Goal: Communication & Community: Ask a question

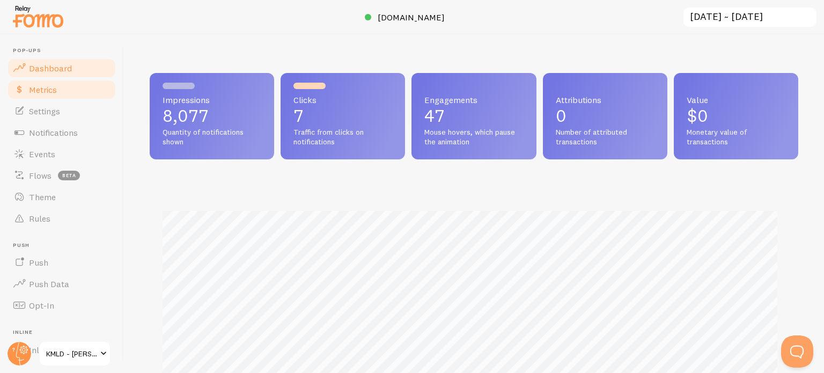
click at [54, 96] on link "Metrics" at bounding box center [61, 89] width 111 height 21
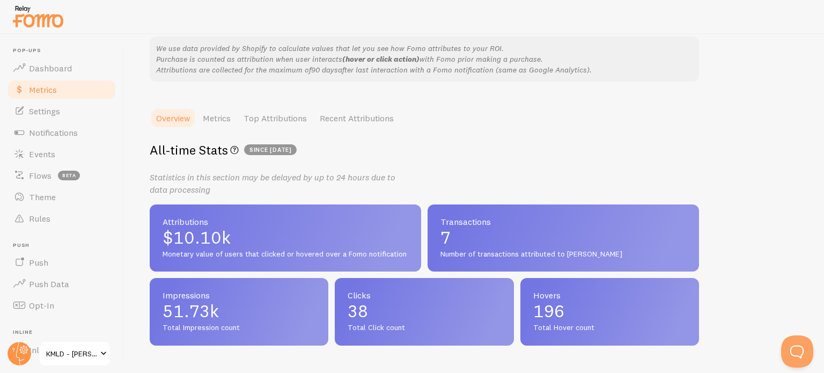
scroll to position [86, 0]
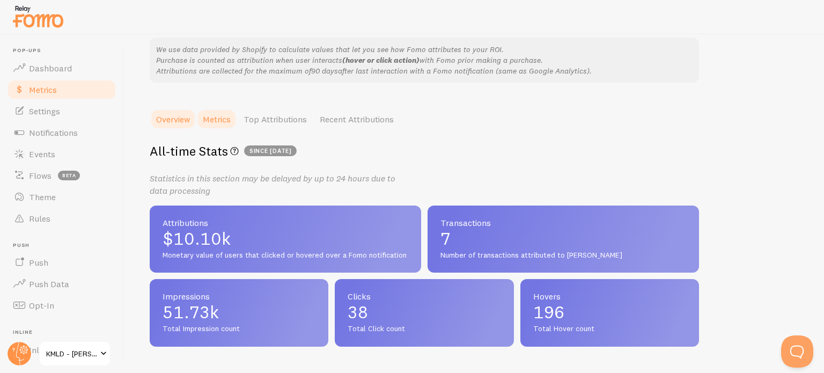
click at [224, 120] on link "Metrics" at bounding box center [216, 118] width 41 height 21
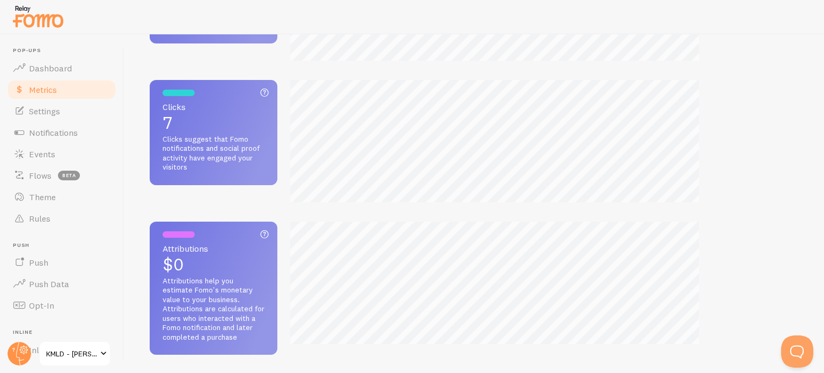
scroll to position [335, 0]
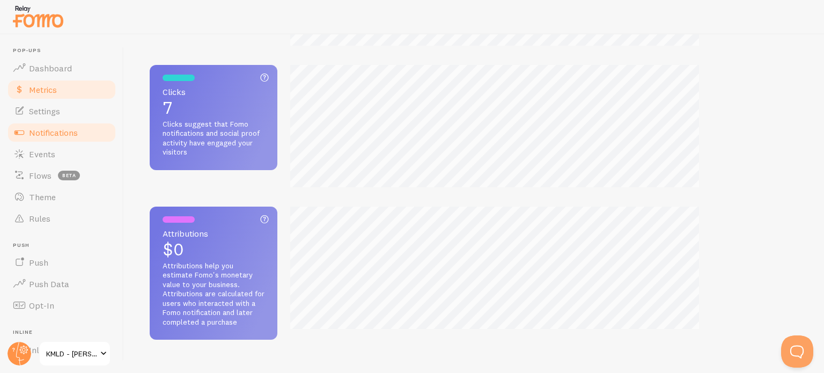
click at [55, 131] on span "Notifications" at bounding box center [53, 132] width 49 height 11
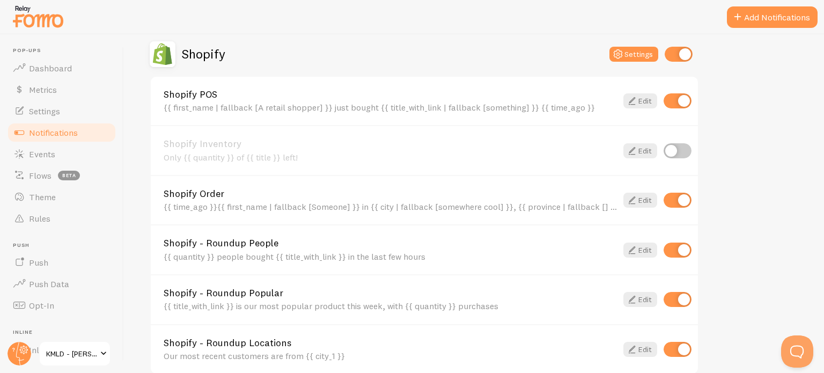
scroll to position [376, 0]
click at [642, 248] on link "Edit" at bounding box center [640, 251] width 34 height 15
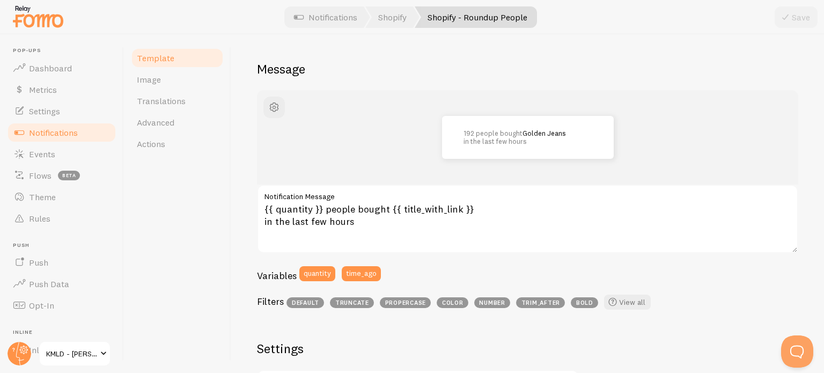
scroll to position [76, 0]
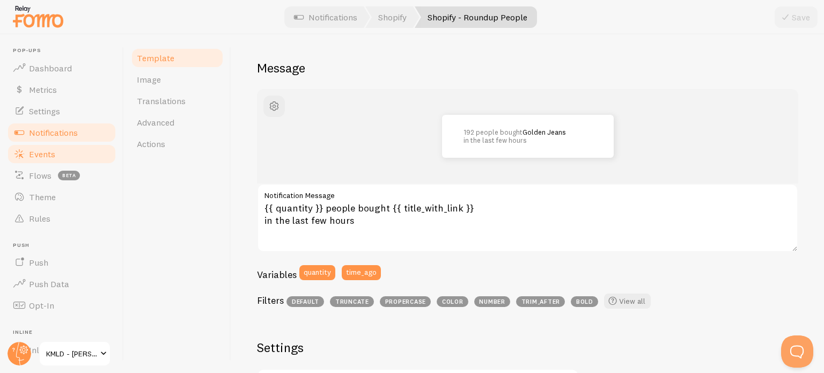
click at [61, 150] on link "Events" at bounding box center [61, 153] width 111 height 21
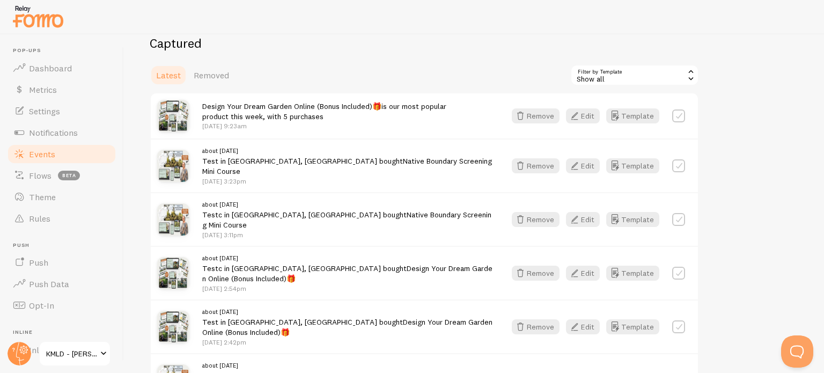
scroll to position [126, 0]
click at [540, 158] on button "Remove" at bounding box center [536, 164] width 48 height 15
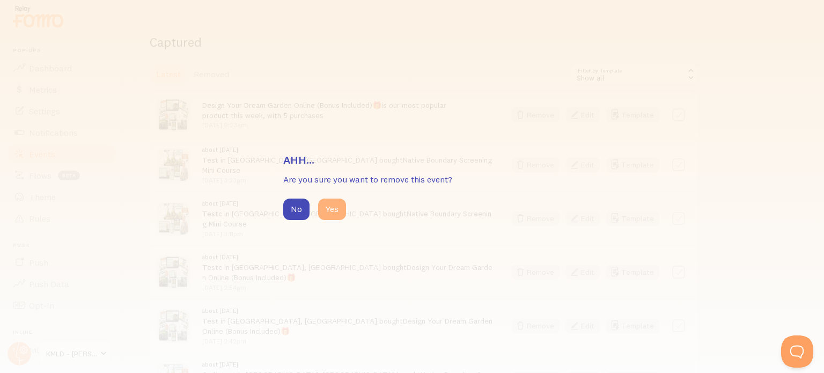
click at [333, 212] on button "Yes" at bounding box center [332, 209] width 28 height 21
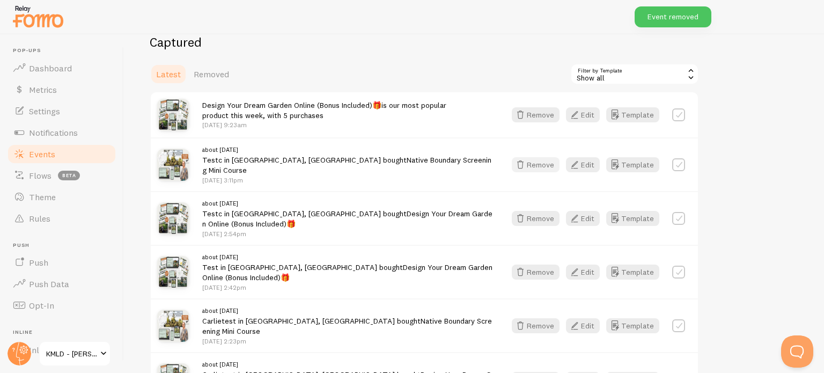
click at [539, 163] on button "Remove" at bounding box center [536, 164] width 48 height 15
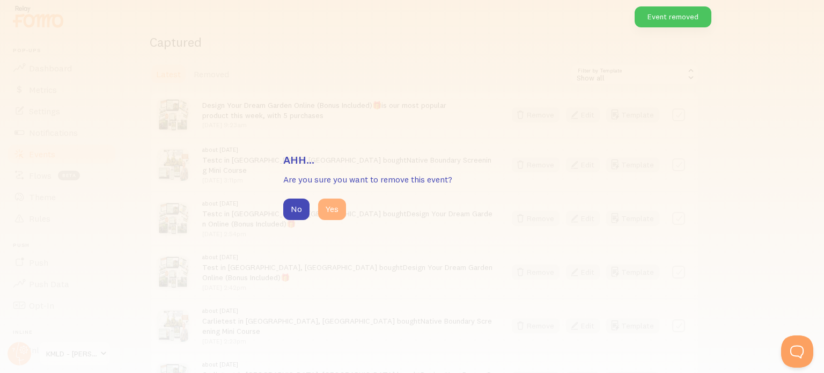
click at [340, 212] on button "Yes" at bounding box center [332, 209] width 28 height 21
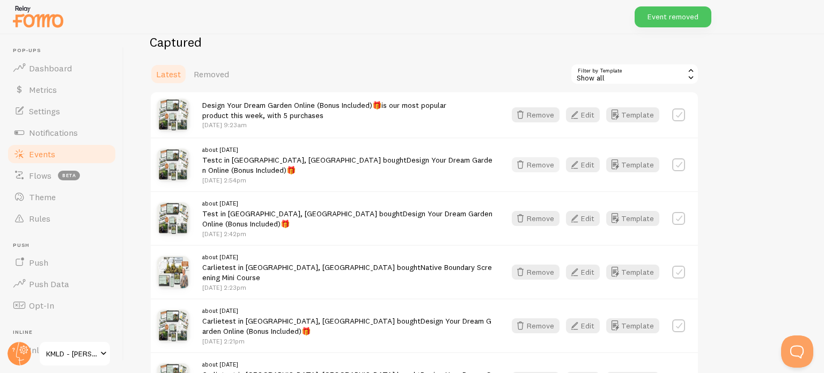
click at [540, 163] on button "Remove" at bounding box center [536, 164] width 48 height 15
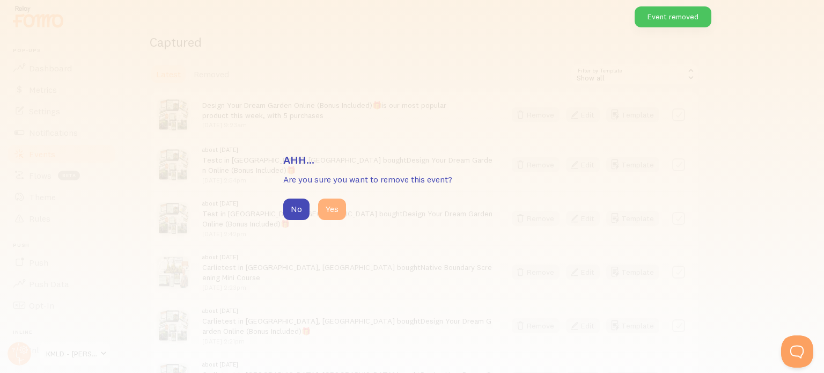
click at [331, 203] on button "Yes" at bounding box center [332, 209] width 28 height 21
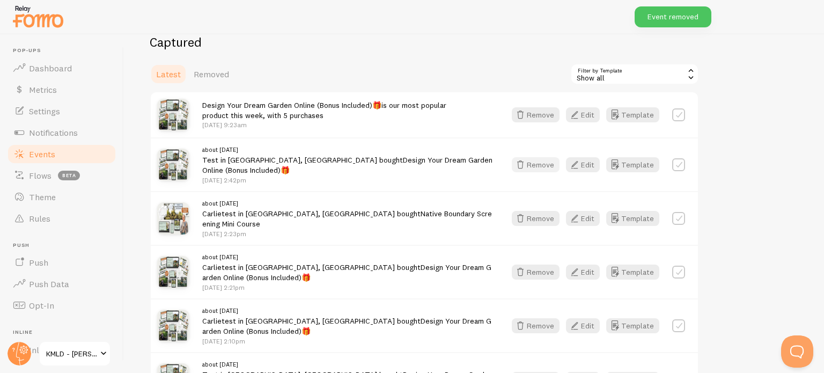
click at [536, 167] on button "Remove" at bounding box center [536, 164] width 48 height 15
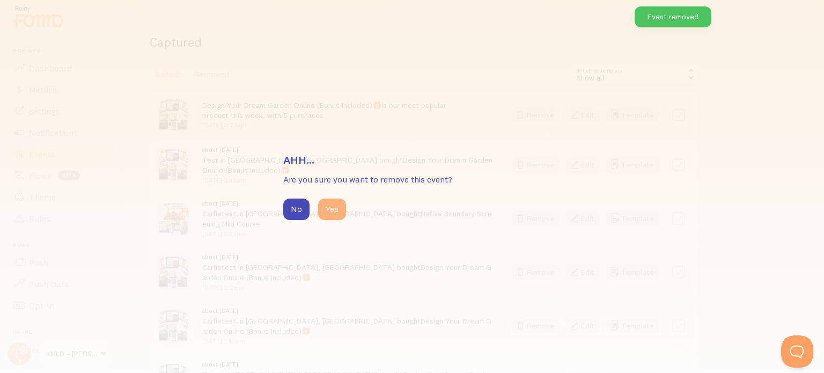
click at [339, 203] on button "Yes" at bounding box center [332, 209] width 28 height 21
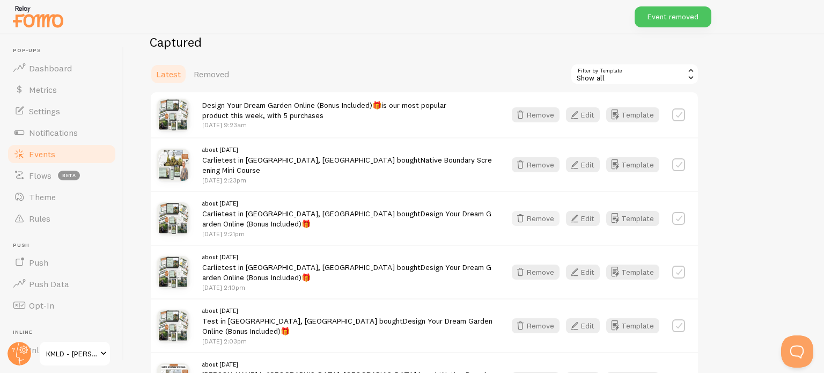
click at [532, 211] on button "Remove" at bounding box center [536, 218] width 48 height 15
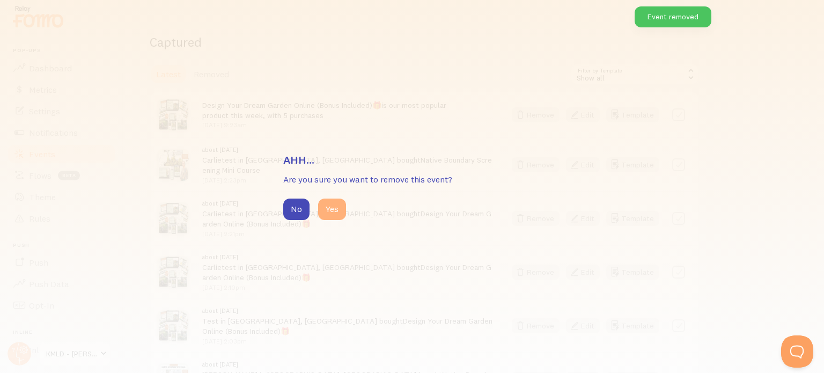
click at [332, 204] on button "Yes" at bounding box center [332, 209] width 28 height 21
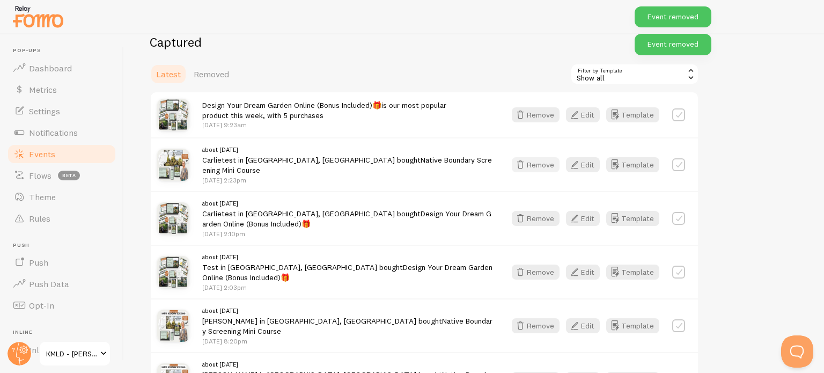
click at [546, 163] on button "Remove" at bounding box center [536, 164] width 48 height 15
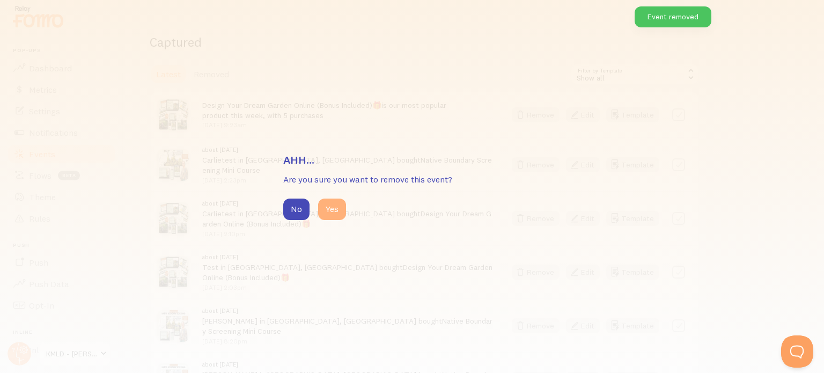
click at [331, 210] on button "Yes" at bounding box center [332, 209] width 28 height 21
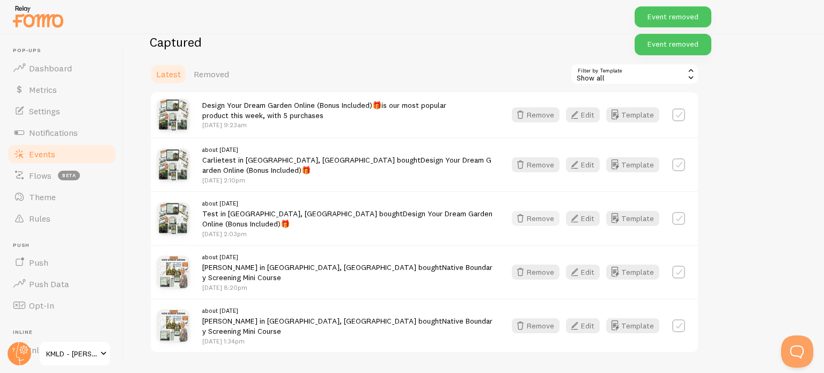
click at [531, 225] on button "Remove" at bounding box center [536, 218] width 48 height 15
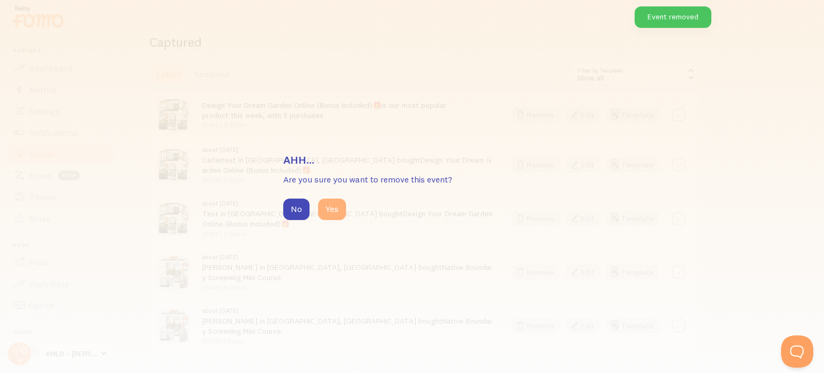
click at [326, 206] on button "Yes" at bounding box center [332, 209] width 28 height 21
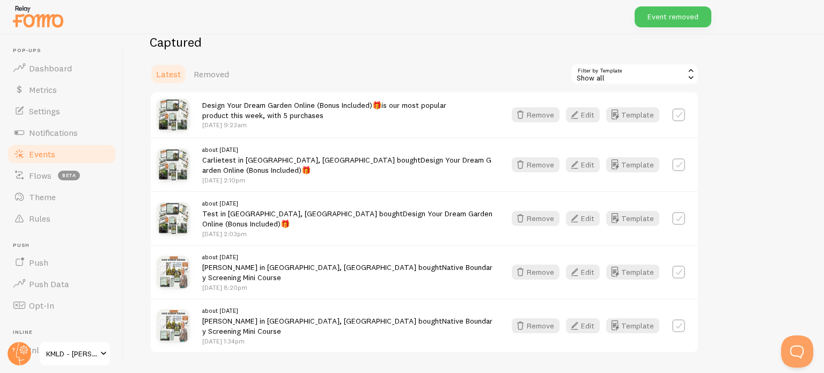
scroll to position [88, 0]
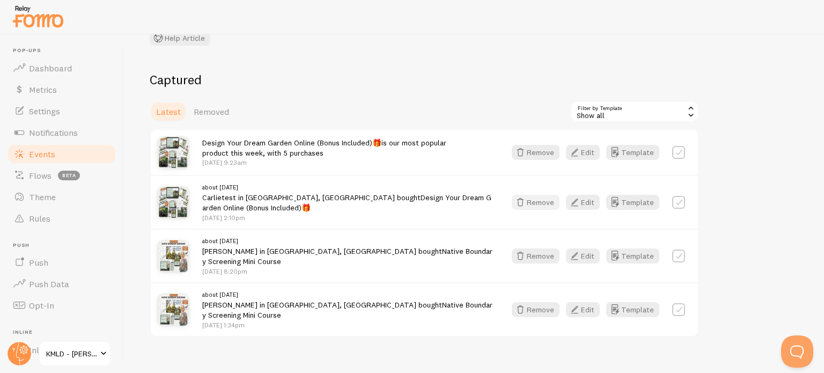
click at [541, 198] on button "Remove" at bounding box center [536, 202] width 48 height 15
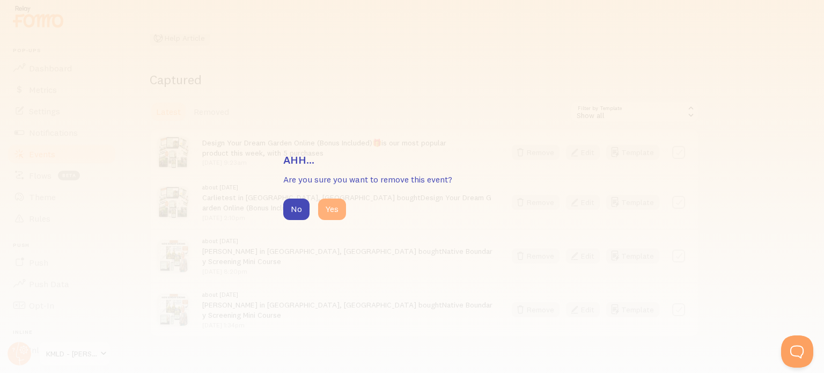
click at [332, 204] on button "Yes" at bounding box center [332, 209] width 28 height 21
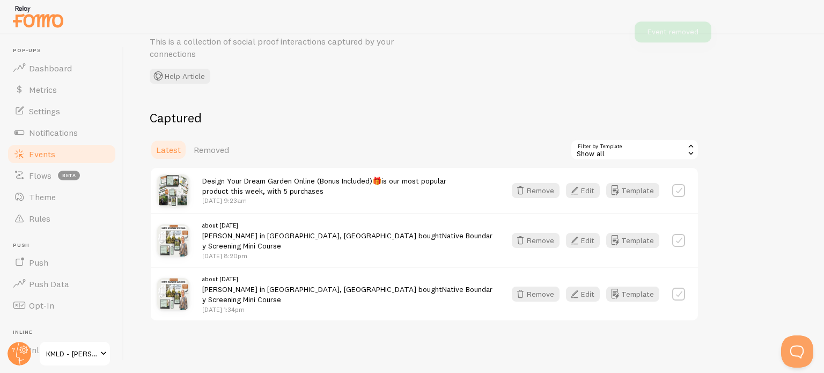
scroll to position [34, 0]
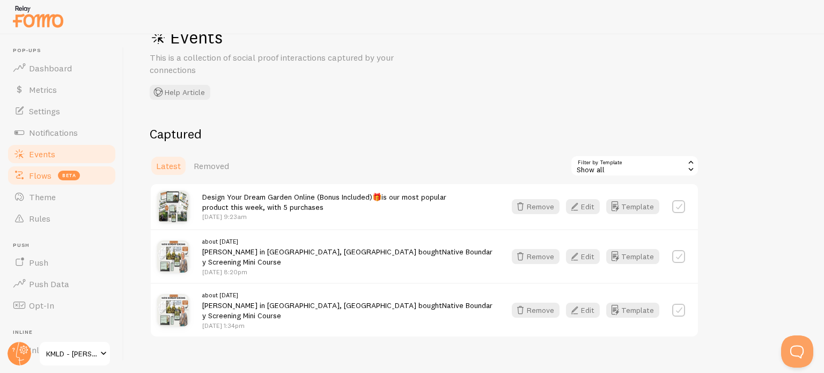
click at [46, 177] on span "Flows" at bounding box center [40, 175] width 23 height 11
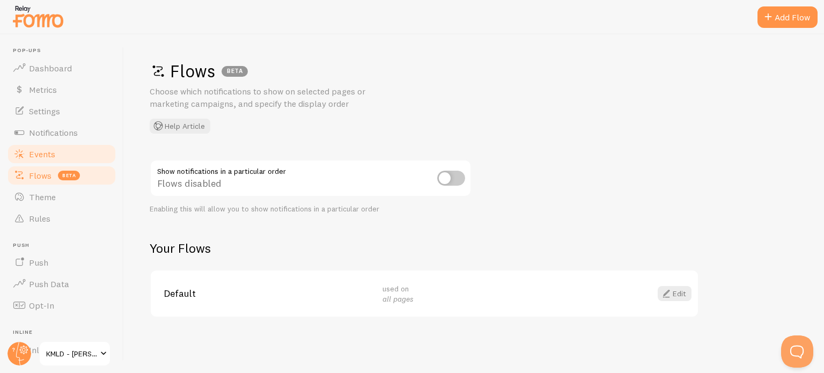
click at [43, 159] on link "Events" at bounding box center [61, 153] width 111 height 21
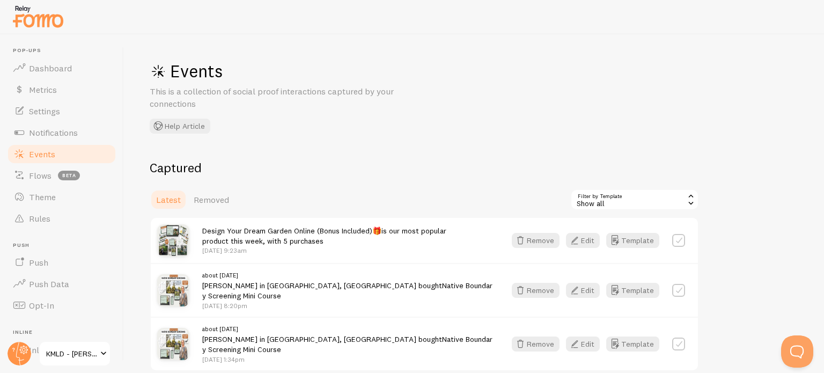
scroll to position [34, 0]
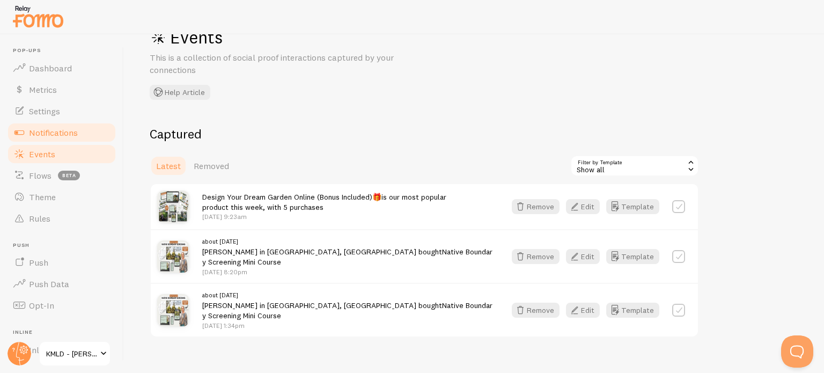
click at [79, 137] on link "Notifications" at bounding box center [61, 132] width 111 height 21
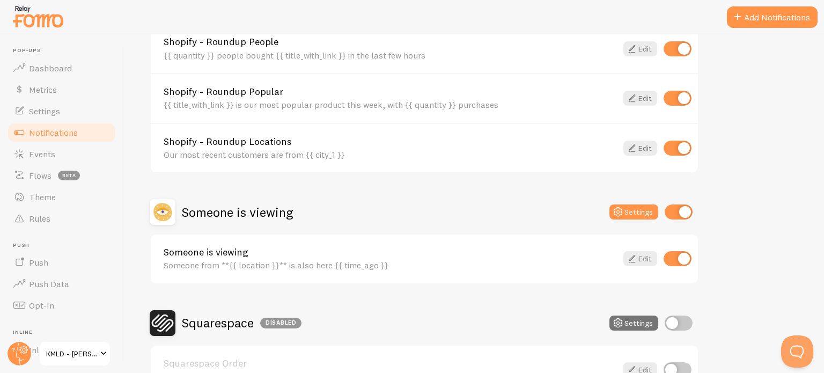
scroll to position [579, 0]
click at [638, 206] on button "Settings" at bounding box center [634, 211] width 49 height 15
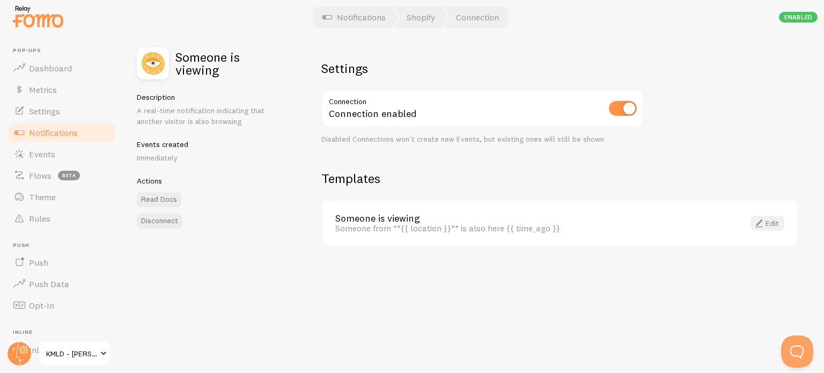
click at [773, 221] on link "Edit" at bounding box center [768, 223] width 34 height 15
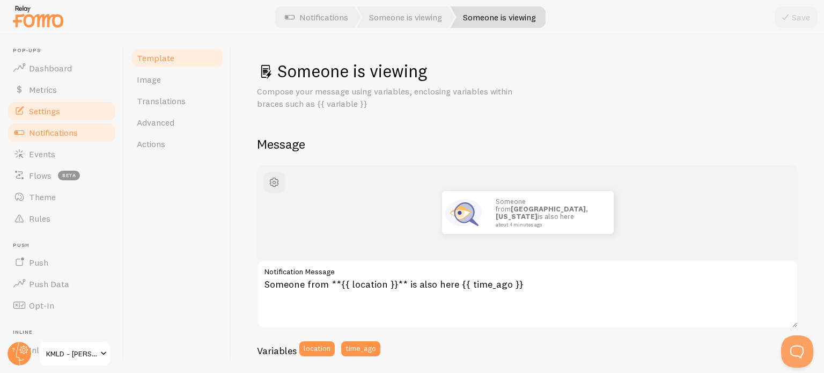
click at [52, 115] on span "Settings" at bounding box center [44, 111] width 31 height 11
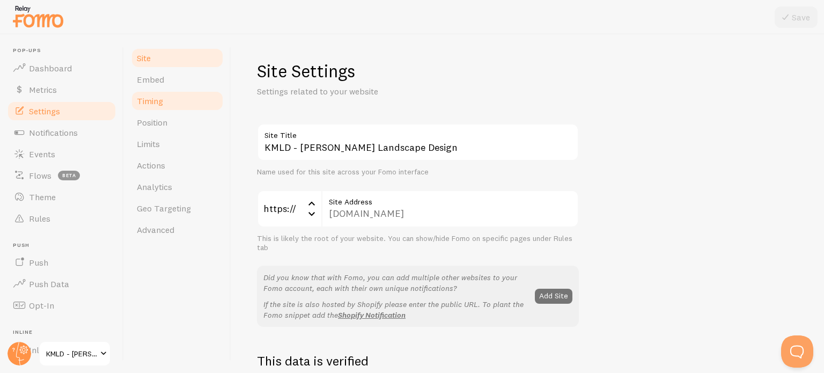
click at [161, 100] on span "Timing" at bounding box center [150, 101] width 26 height 11
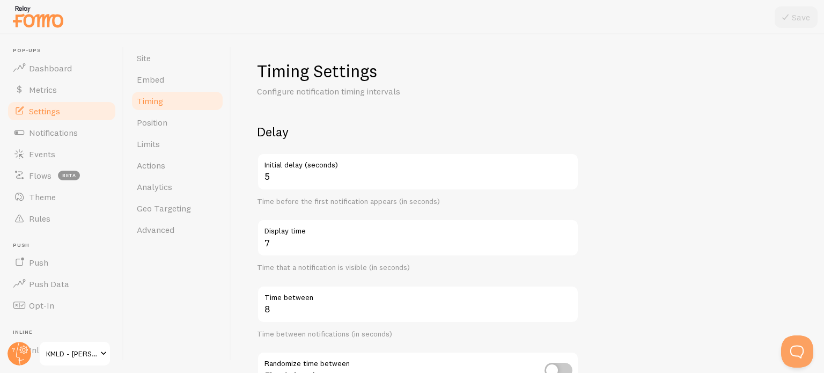
click at [567, 170] on label "Initial delay (seconds)" at bounding box center [418, 162] width 322 height 18
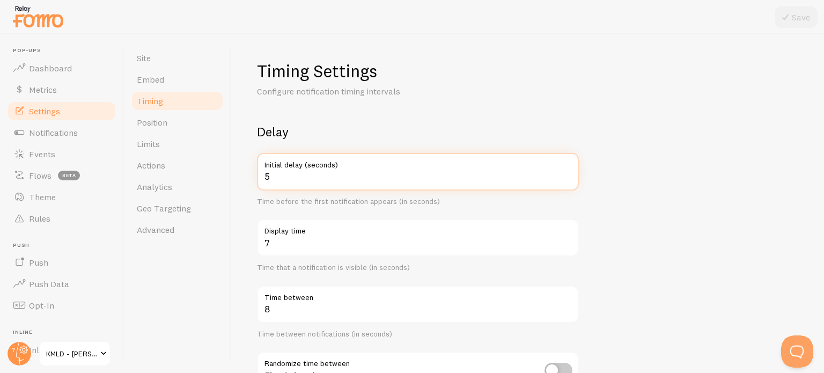
click at [567, 170] on input "5" at bounding box center [418, 172] width 322 height 38
click at [564, 173] on input "6" at bounding box center [418, 172] width 322 height 38
click at [564, 173] on input "7" at bounding box center [418, 172] width 322 height 38
click at [564, 173] on input "10" at bounding box center [418, 172] width 322 height 38
click at [564, 173] on input "11" at bounding box center [418, 172] width 322 height 38
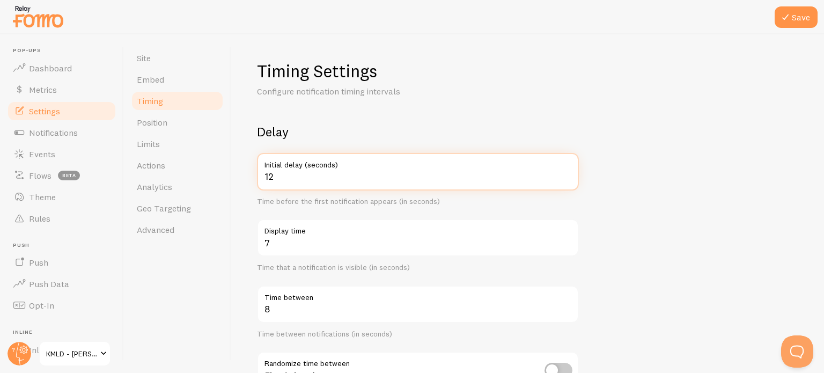
click at [564, 173] on input "12" at bounding box center [418, 172] width 322 height 38
click at [564, 173] on input "13" at bounding box center [418, 172] width 322 height 38
click at [564, 173] on input "14" at bounding box center [418, 172] width 322 height 38
click at [564, 173] on input "15" at bounding box center [418, 172] width 322 height 38
click at [564, 173] on input "16" at bounding box center [418, 172] width 322 height 38
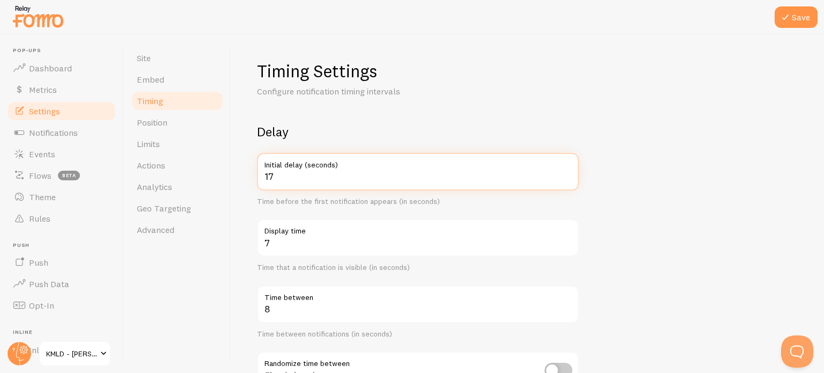
click at [564, 173] on input "17" at bounding box center [418, 172] width 322 height 38
click at [564, 173] on input "51" at bounding box center [418, 172] width 322 height 38
click at [567, 179] on input "50" at bounding box center [418, 172] width 322 height 38
click at [567, 179] on input "49" at bounding box center [418, 172] width 322 height 38
click at [567, 179] on input "48" at bounding box center [418, 172] width 322 height 38
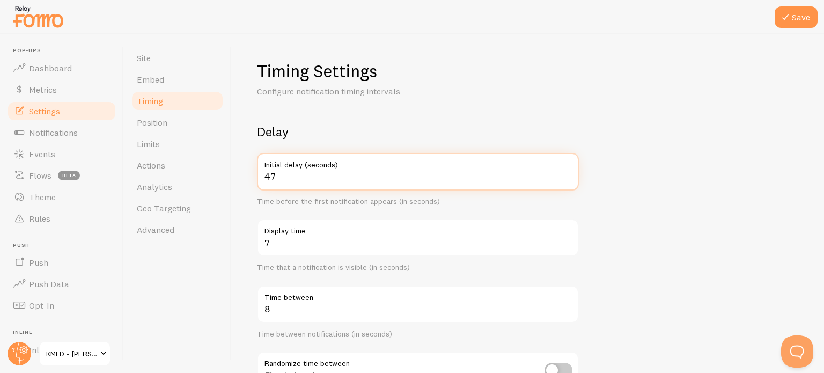
click at [567, 179] on input "47" at bounding box center [418, 172] width 322 height 38
click at [567, 179] on input "46" at bounding box center [418, 172] width 322 height 38
click at [567, 179] on input "45" at bounding box center [418, 172] width 322 height 38
click at [567, 179] on input "44" at bounding box center [418, 172] width 322 height 38
click at [567, 179] on input "43" at bounding box center [418, 172] width 322 height 38
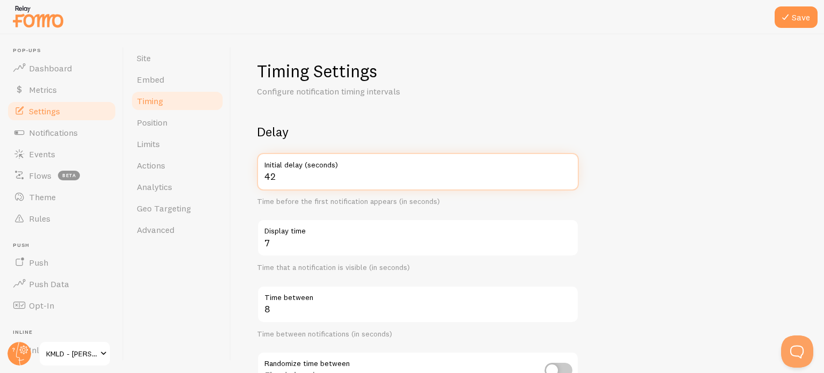
click at [567, 179] on input "42" at bounding box center [418, 172] width 322 height 38
click at [567, 179] on input "41" at bounding box center [418, 172] width 322 height 38
click at [567, 179] on input "40" at bounding box center [418, 172] width 322 height 38
click at [567, 179] on input "39" at bounding box center [418, 172] width 322 height 38
click at [567, 179] on input "38" at bounding box center [418, 172] width 322 height 38
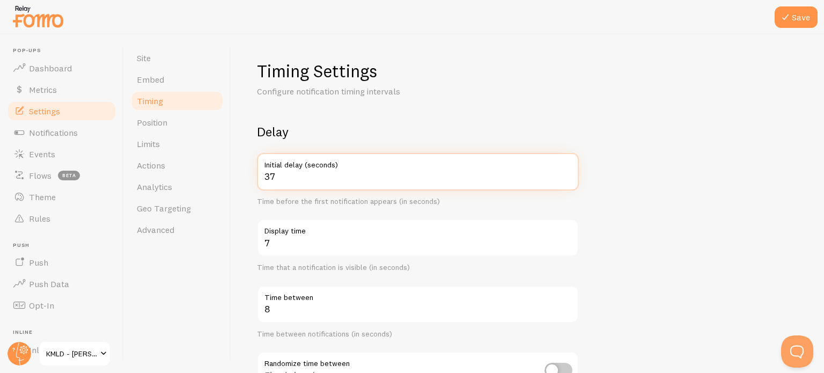
click at [567, 179] on input "37" at bounding box center [418, 172] width 322 height 38
click at [567, 179] on input "36" at bounding box center [418, 172] width 322 height 38
click at [567, 179] on input "35" at bounding box center [418, 172] width 322 height 38
click at [567, 179] on input "34" at bounding box center [418, 172] width 322 height 38
click at [567, 179] on input "33" at bounding box center [418, 172] width 322 height 38
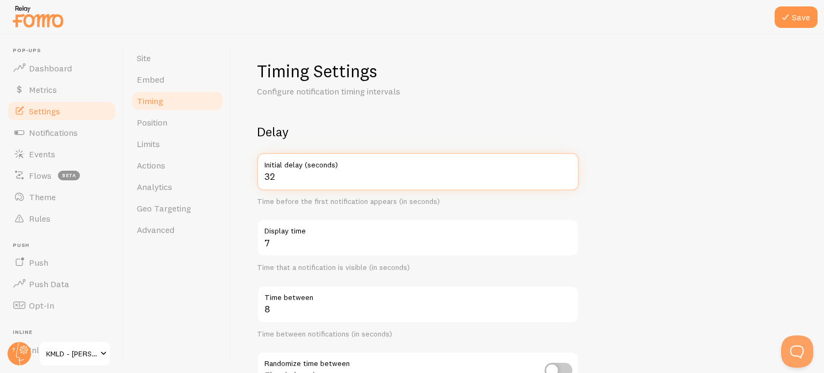
click at [567, 179] on input "32" at bounding box center [418, 172] width 322 height 38
click at [567, 179] on input "31" at bounding box center [418, 172] width 322 height 38
click at [567, 179] on input "30" at bounding box center [418, 172] width 322 height 38
click at [567, 179] on input "29" at bounding box center [418, 172] width 322 height 38
click at [567, 179] on input "28" at bounding box center [418, 172] width 322 height 38
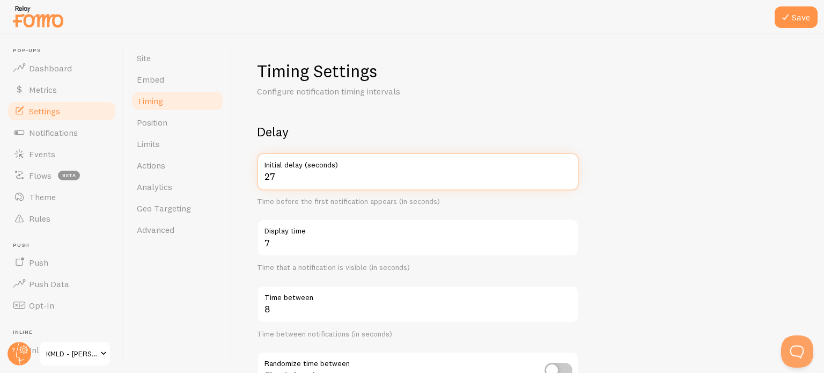
click at [567, 179] on input "27" at bounding box center [418, 172] width 322 height 38
click at [567, 179] on input "26" at bounding box center [418, 172] width 322 height 38
click at [567, 179] on input "25" at bounding box center [418, 172] width 322 height 38
click at [567, 179] on input "24" at bounding box center [418, 172] width 322 height 38
click at [567, 179] on input "23" at bounding box center [418, 172] width 322 height 38
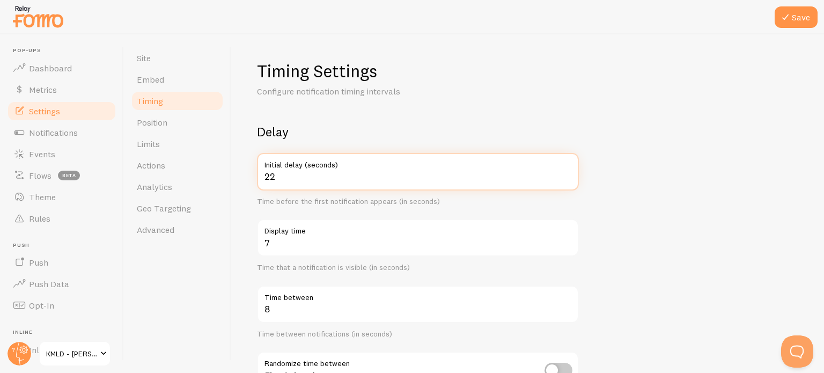
click at [567, 179] on input "22" at bounding box center [418, 172] width 322 height 38
click at [567, 179] on input "21" at bounding box center [418, 172] width 322 height 38
click at [567, 179] on input "20" at bounding box center [418, 172] width 322 height 38
click at [567, 179] on input "19" at bounding box center [418, 172] width 322 height 38
click at [567, 179] on input "18" at bounding box center [418, 172] width 322 height 38
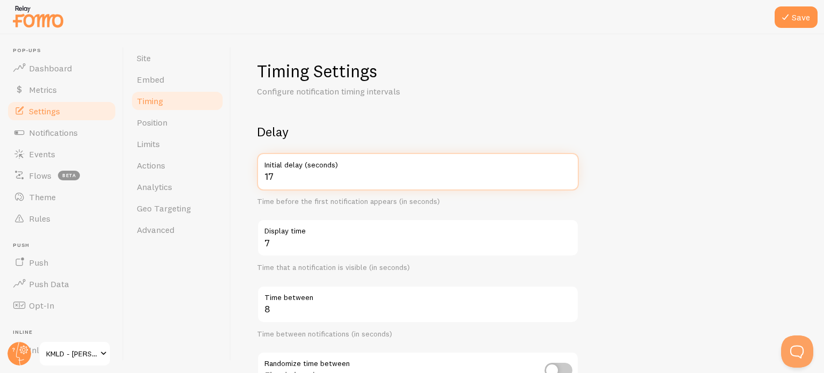
click at [567, 179] on input "17" at bounding box center [418, 172] width 322 height 38
click at [567, 179] on input "16" at bounding box center [418, 172] width 322 height 38
type input "15"
click at [567, 179] on input "15" at bounding box center [418, 172] width 322 height 38
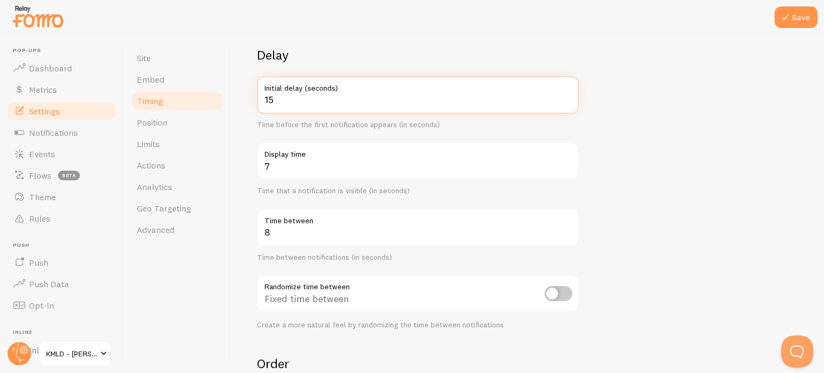
scroll to position [77, 0]
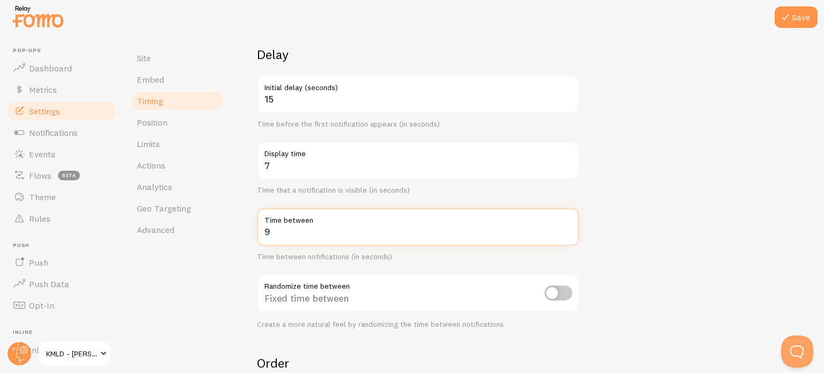
click at [566, 226] on input "9" at bounding box center [418, 227] width 322 height 38
click at [566, 226] on input "10" at bounding box center [418, 227] width 322 height 38
click at [566, 226] on input "11" at bounding box center [418, 227] width 322 height 38
click at [566, 226] on input "12" at bounding box center [418, 227] width 322 height 38
click at [566, 226] on input "13" at bounding box center [418, 227] width 322 height 38
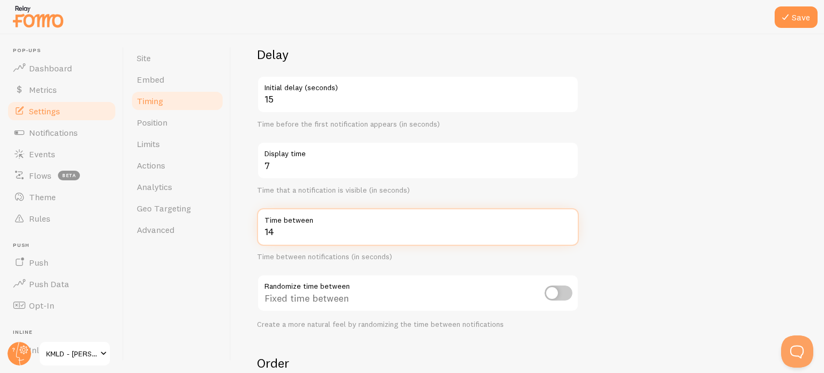
click at [566, 226] on input "14" at bounding box center [418, 227] width 322 height 38
type input "15"
click at [566, 226] on input "15" at bounding box center [418, 227] width 322 height 38
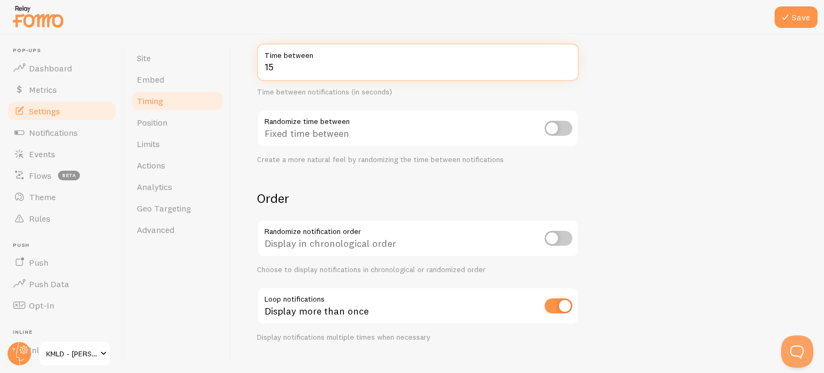
scroll to position [261, 0]
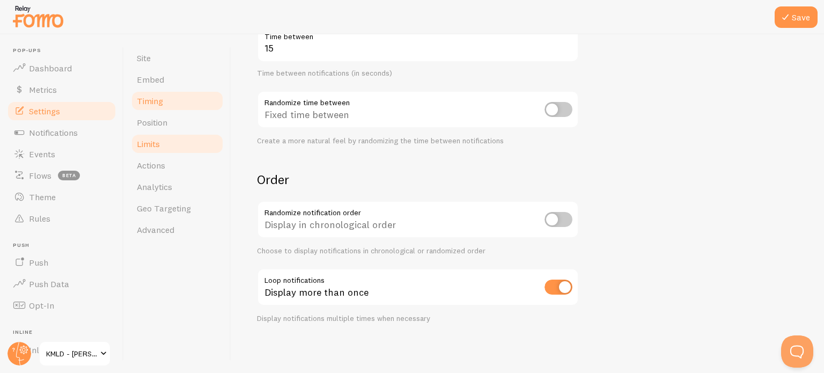
click at [183, 137] on link "Limits" at bounding box center [177, 143] width 94 height 21
click at [800, 15] on button "Save" at bounding box center [796, 16] width 43 height 21
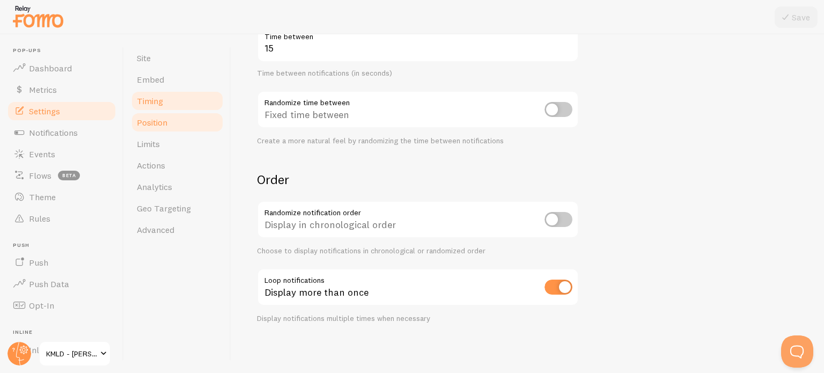
click at [153, 129] on link "Position" at bounding box center [177, 122] width 94 height 21
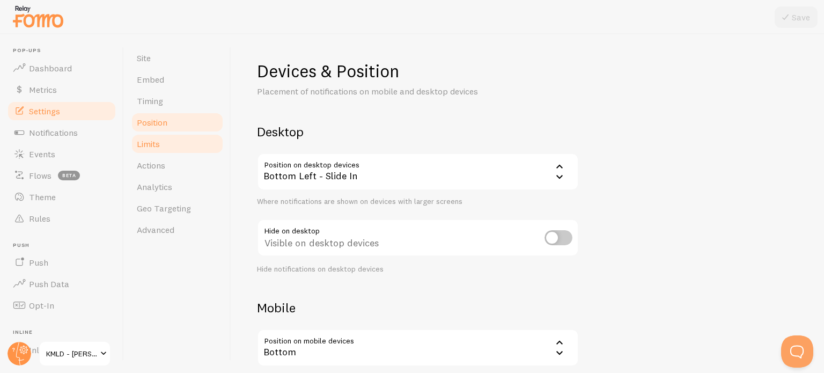
click at [152, 145] on span "Limits" at bounding box center [148, 143] width 23 height 11
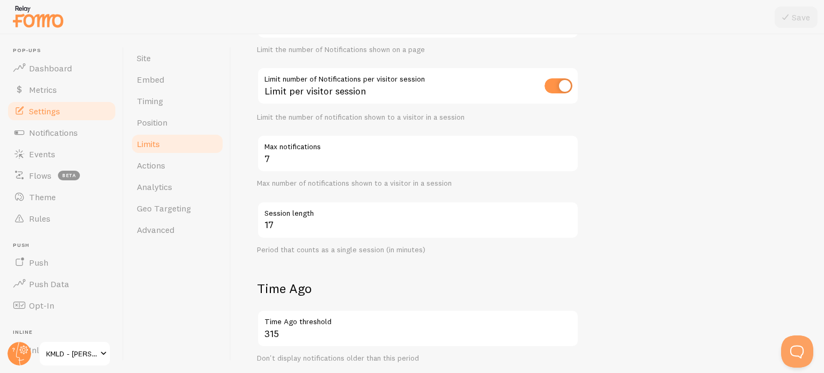
scroll to position [152, 0]
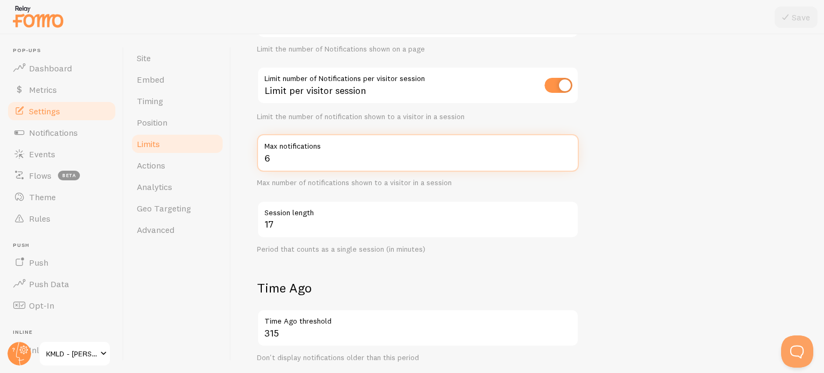
click at [567, 159] on input "6" at bounding box center [418, 153] width 322 height 38
click at [567, 159] on input "2" at bounding box center [418, 153] width 322 height 38
click at [569, 152] on input "3" at bounding box center [418, 153] width 322 height 38
type input "4"
click at [569, 152] on input "4" at bounding box center [418, 153] width 322 height 38
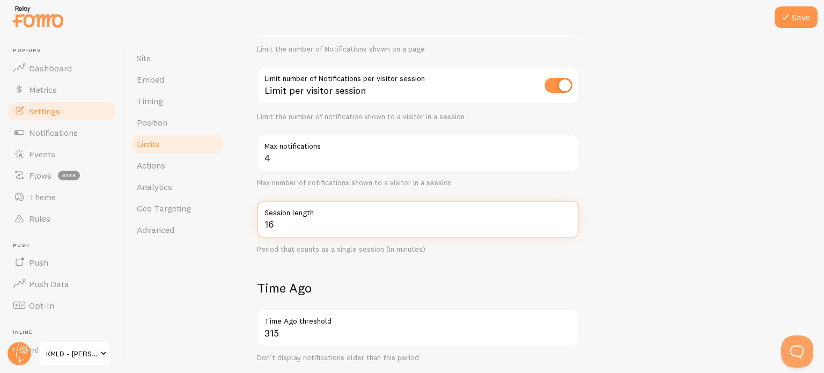
click at [566, 227] on input "16" at bounding box center [418, 220] width 322 height 38
click at [566, 227] on input "15" at bounding box center [418, 220] width 322 height 38
click at [566, 227] on input "14" at bounding box center [418, 220] width 322 height 38
click at [566, 227] on input "13" at bounding box center [418, 220] width 322 height 38
click at [566, 227] on input "12" at bounding box center [418, 220] width 322 height 38
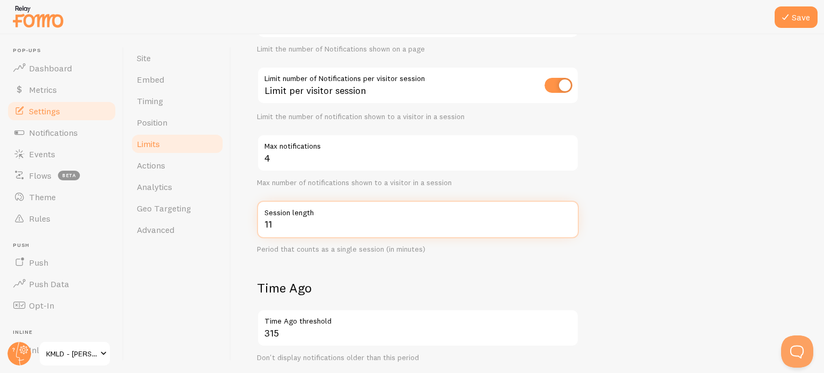
click at [566, 227] on input "11" at bounding box center [418, 220] width 322 height 38
click at [566, 227] on input "10" at bounding box center [418, 220] width 322 height 38
type input "9"
click at [566, 227] on input "9" at bounding box center [418, 220] width 322 height 38
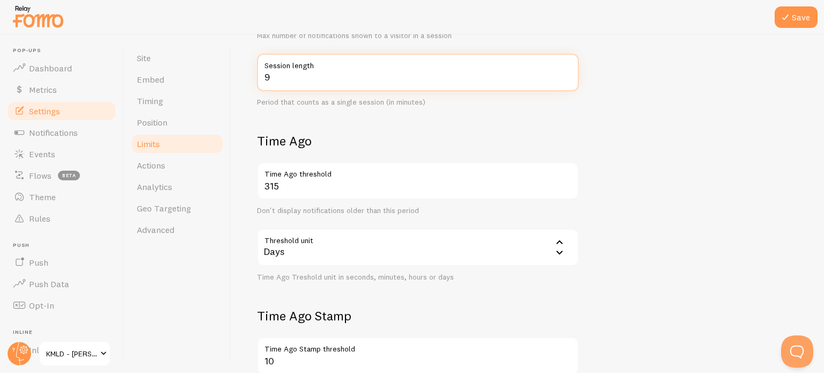
scroll to position [300, 0]
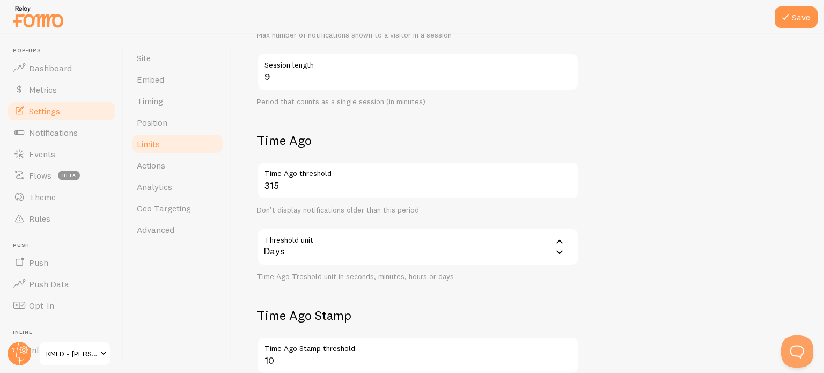
click at [560, 253] on icon at bounding box center [559, 252] width 6 height 4
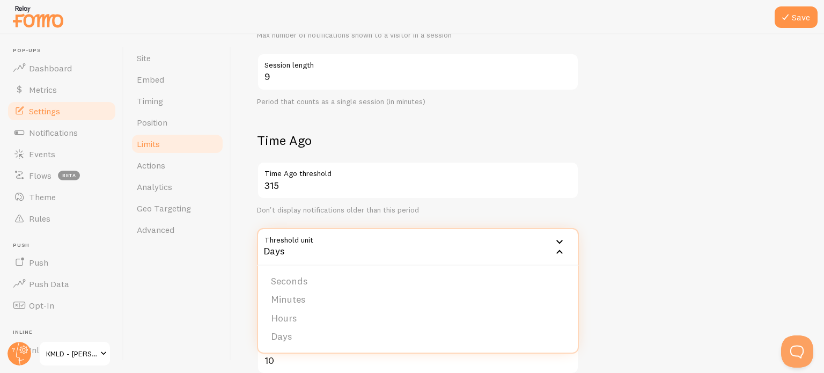
click at [617, 246] on form "Notification Count 10 Max Notifications shown per page Limit the number of Noti…" at bounding box center [527, 139] width 541 height 633
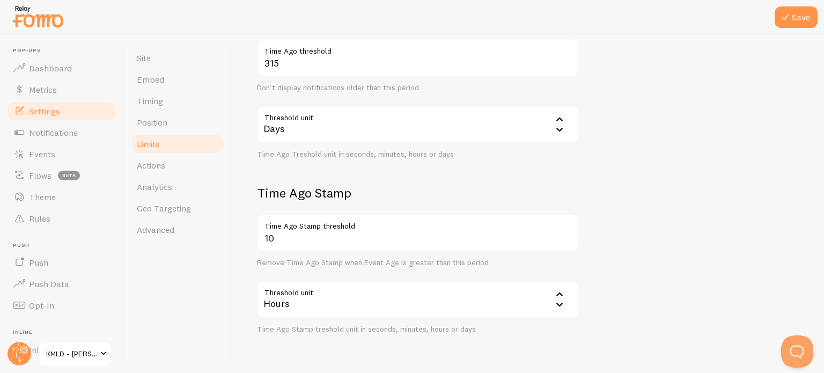
scroll to position [425, 0]
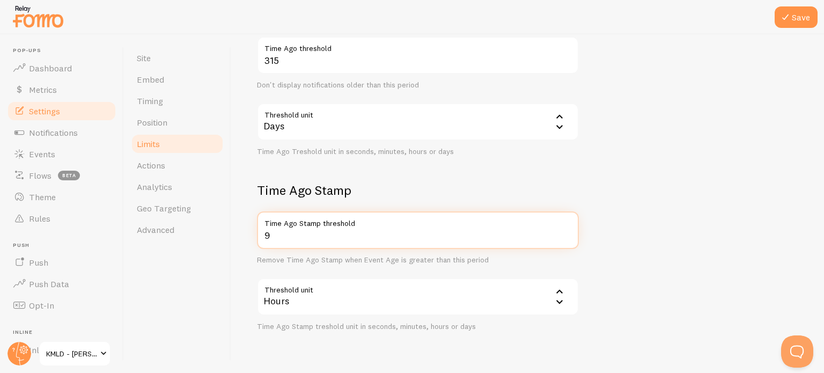
click at [567, 240] on input "9" at bounding box center [418, 230] width 322 height 38
click at [567, 230] on input "10" at bounding box center [418, 230] width 322 height 38
click at [567, 230] on input "11" at bounding box center [418, 230] width 322 height 38
click at [567, 230] on input "12" at bounding box center [418, 230] width 322 height 38
click at [567, 230] on input "13" at bounding box center [418, 230] width 322 height 38
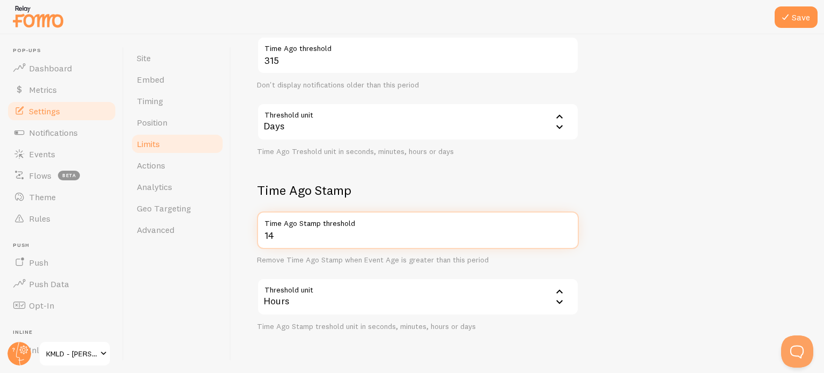
click at [567, 230] on input "14" at bounding box center [418, 230] width 322 height 38
click at [566, 234] on input "13" at bounding box center [418, 230] width 322 height 38
click at [566, 234] on input "12" at bounding box center [418, 230] width 322 height 38
click at [566, 234] on input "11" at bounding box center [418, 230] width 322 height 38
type input "10"
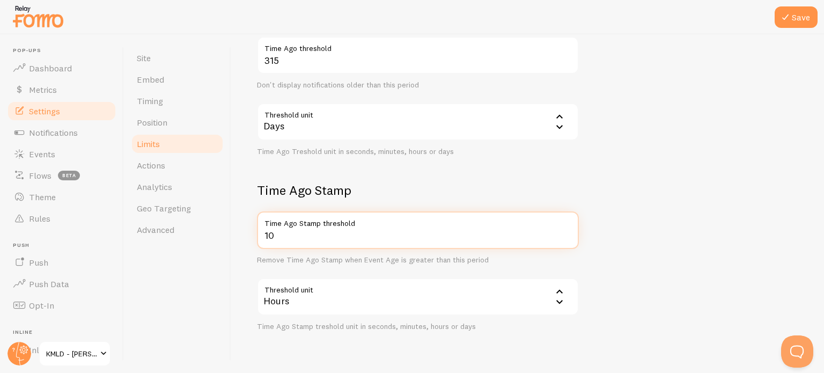
click at [566, 234] on input "10" at bounding box center [418, 230] width 322 height 38
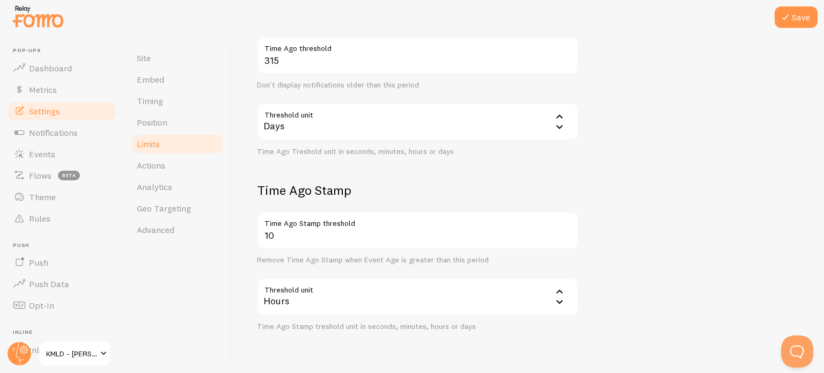
click at [640, 270] on form "Notification Count 10 Max Notifications shown per page Limit the number of Noti…" at bounding box center [527, 14] width 541 height 633
click at [559, 303] on icon at bounding box center [559, 301] width 13 height 13
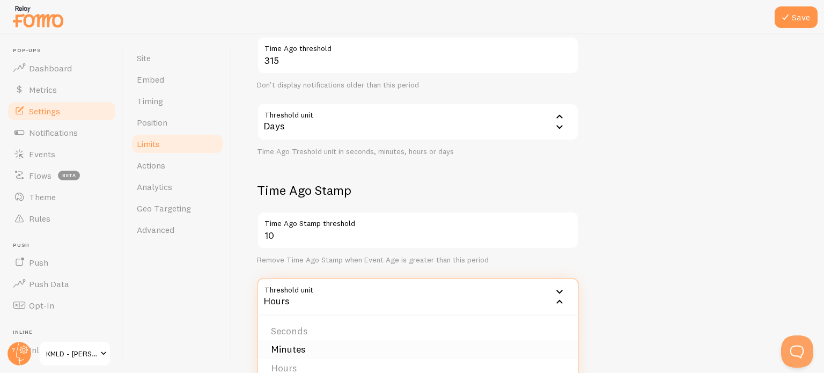
scroll to position [454, 0]
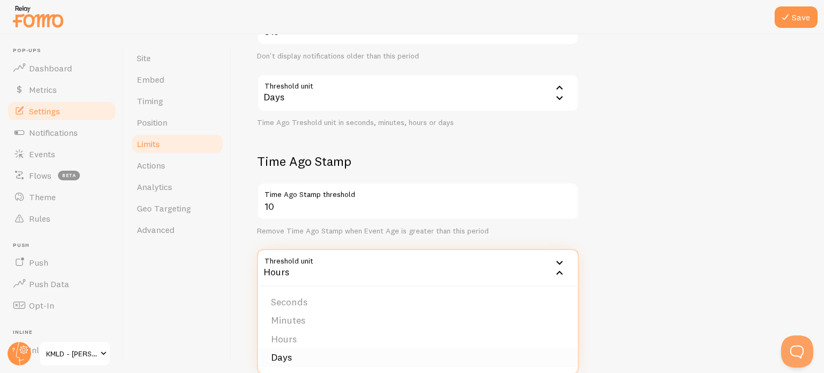
click at [416, 348] on li "Days" at bounding box center [418, 357] width 320 height 19
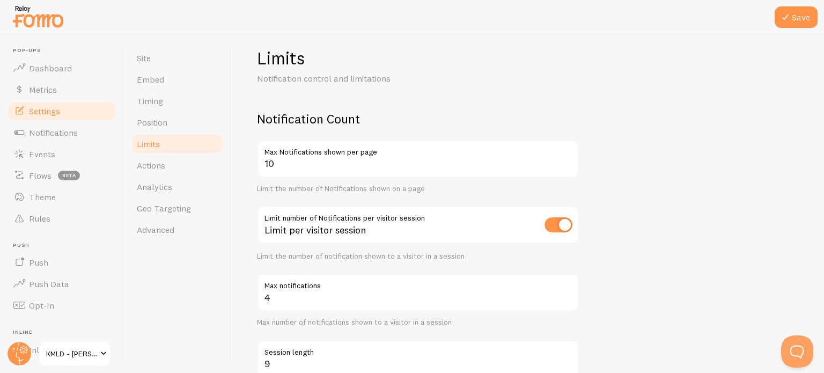
scroll to position [0, 0]
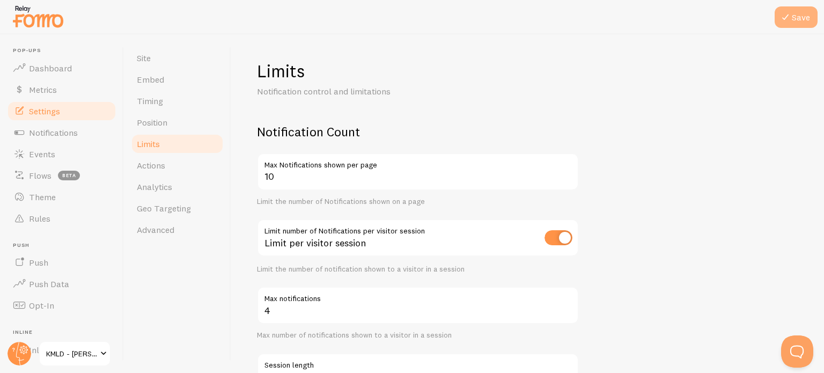
click at [797, 26] on button "Save" at bounding box center [796, 16] width 43 height 21
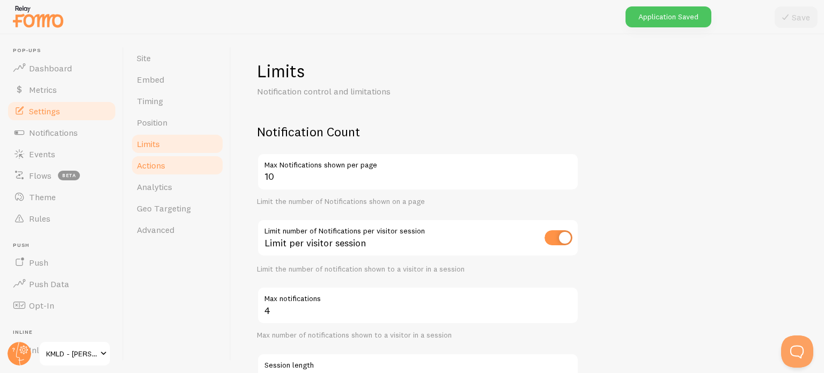
click at [175, 170] on link "Actions" at bounding box center [177, 165] width 94 height 21
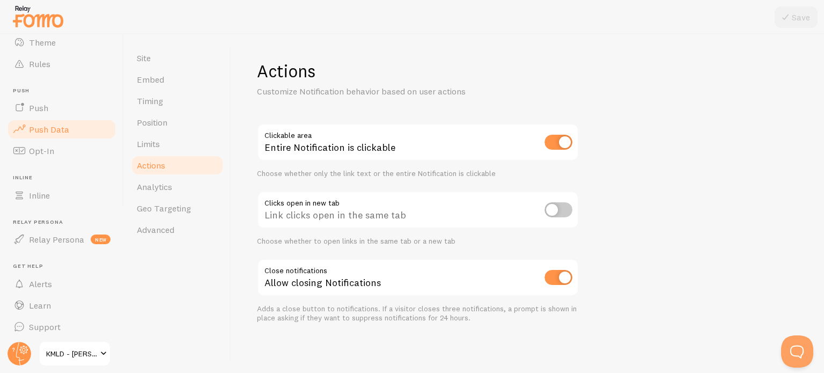
scroll to position [157, 0]
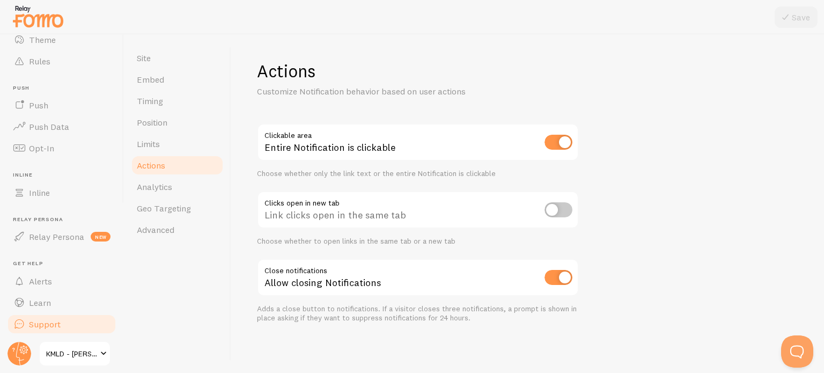
click at [47, 324] on span "Support" at bounding box center [45, 324] width 32 height 11
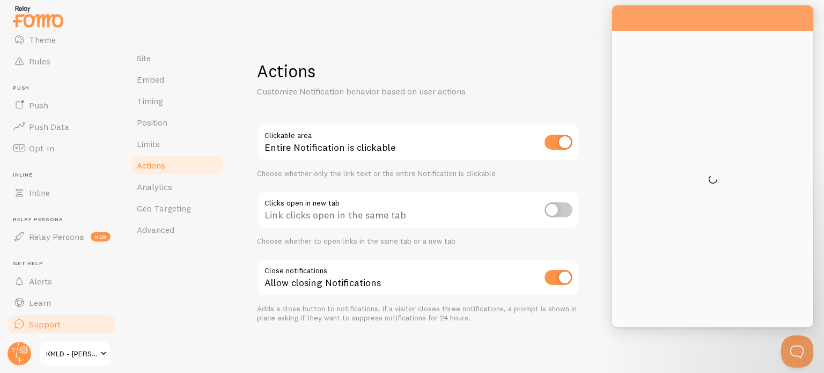
scroll to position [0, 0]
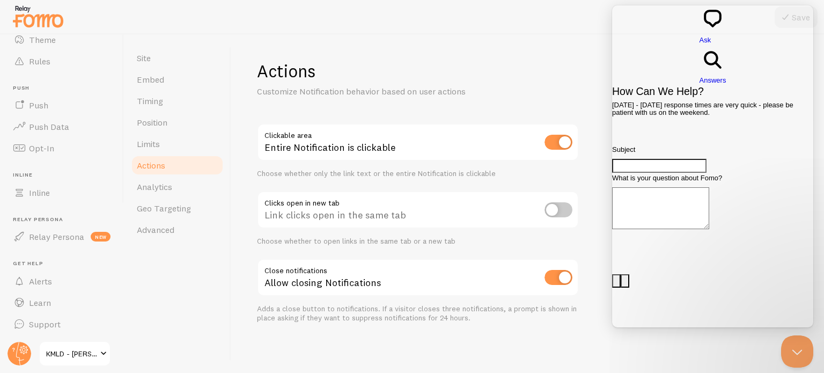
click at [648, 159] on input "Subject" at bounding box center [659, 166] width 94 height 14
type input "monthly fees and reducing my costs"
click at [676, 187] on textarea "What is your question about Fomo?" at bounding box center [660, 208] width 97 height 42
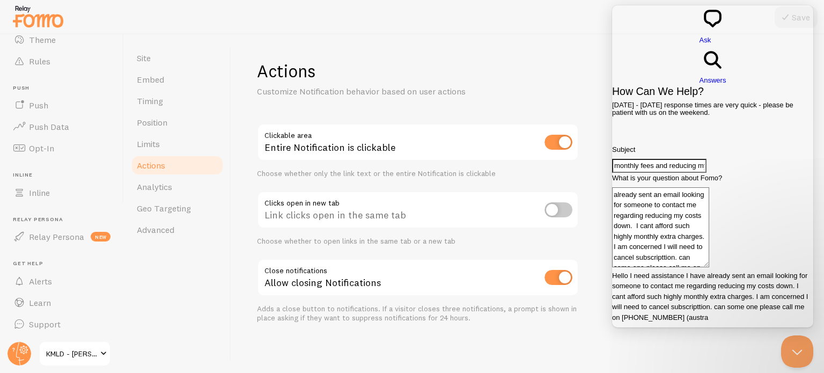
scroll to position [8, 0]
click at [698, 224] on textarea "Hello I need assistance I have already sent an email looking for someone to con…" at bounding box center [660, 227] width 97 height 80
type textarea "Hello I need assistance I have already sent an email looking for someone to con…"
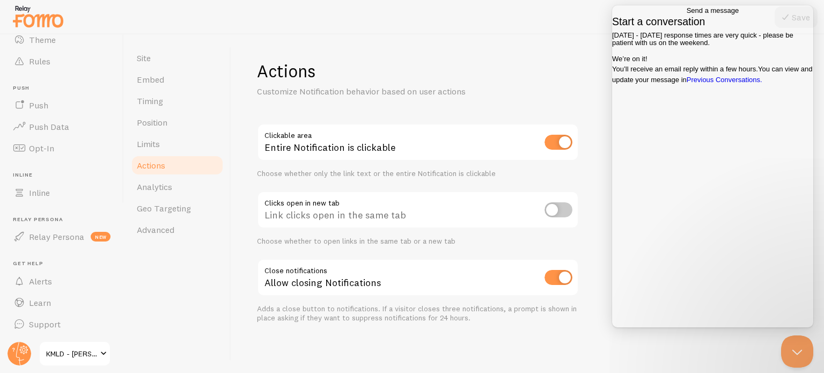
click at [687, 84] on link "Previous Conversations ." at bounding box center [725, 80] width 76 height 8
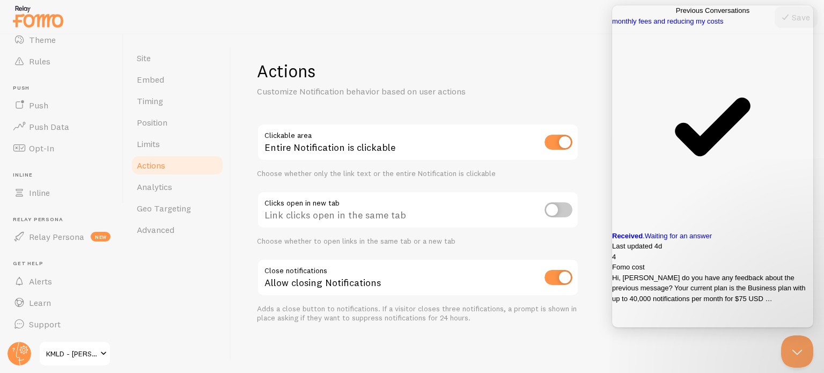
click at [702, 274] on span "Hi, [PERSON_NAME] do you have any feedback about the previous message? Your cur…" at bounding box center [709, 288] width 194 height 29
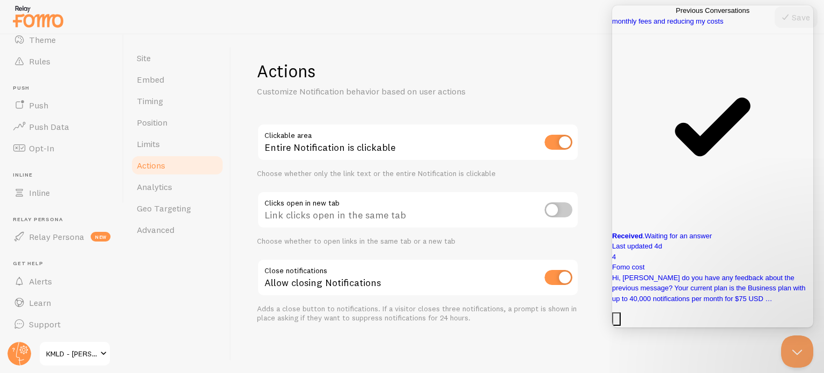
scroll to position [1464, 0]
click at [461, 329] on div "Actions Customize Notification behavior based on user actions Clickable area En…" at bounding box center [527, 203] width 593 height 339
click at [99, 349] on span at bounding box center [103, 353] width 13 height 13
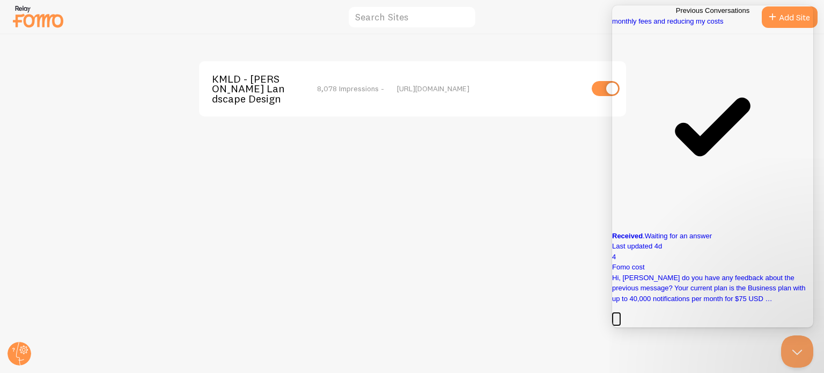
click at [621, 312] on button "Close" at bounding box center [616, 319] width 9 height 14
click at [598, 41] on div "KMLD - [PERSON_NAME] Landscape Design 8,078 Impressions - [URL][DOMAIN_NAME]" at bounding box center [413, 203] width 824 height 339
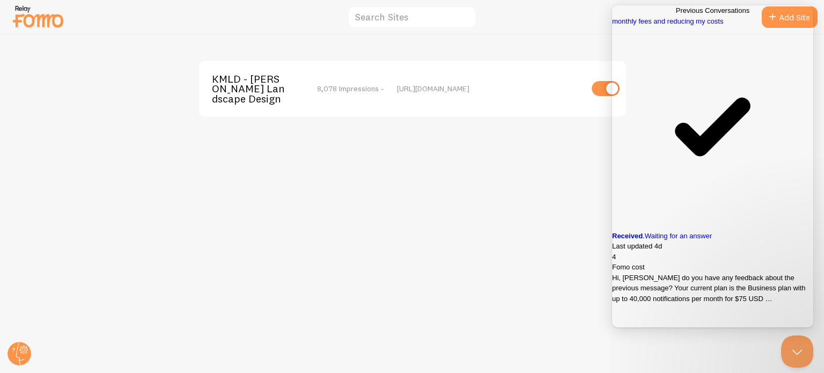
click at [688, 274] on span "Hi, [PERSON_NAME] do you have any feedback about the previous message? Your cur…" at bounding box center [709, 288] width 194 height 29
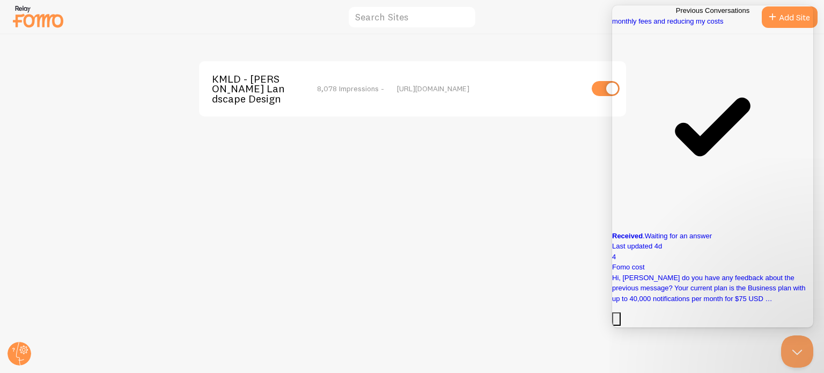
type textarea "I"
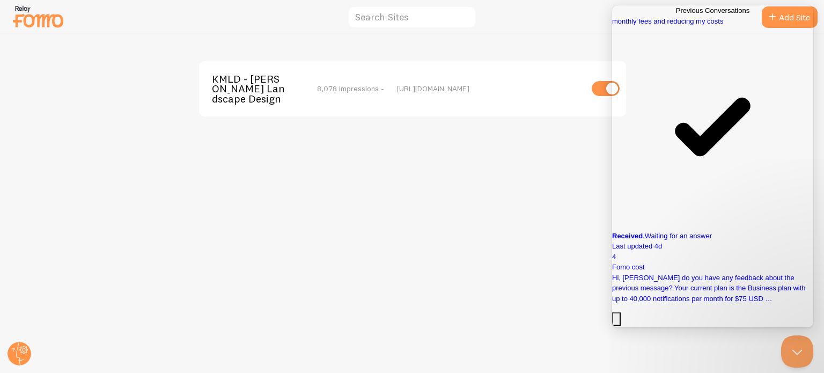
type textarea "Last month I was also charged additional fees can you show me how I can see wha…"
